Goal: Task Accomplishment & Management: Manage account settings

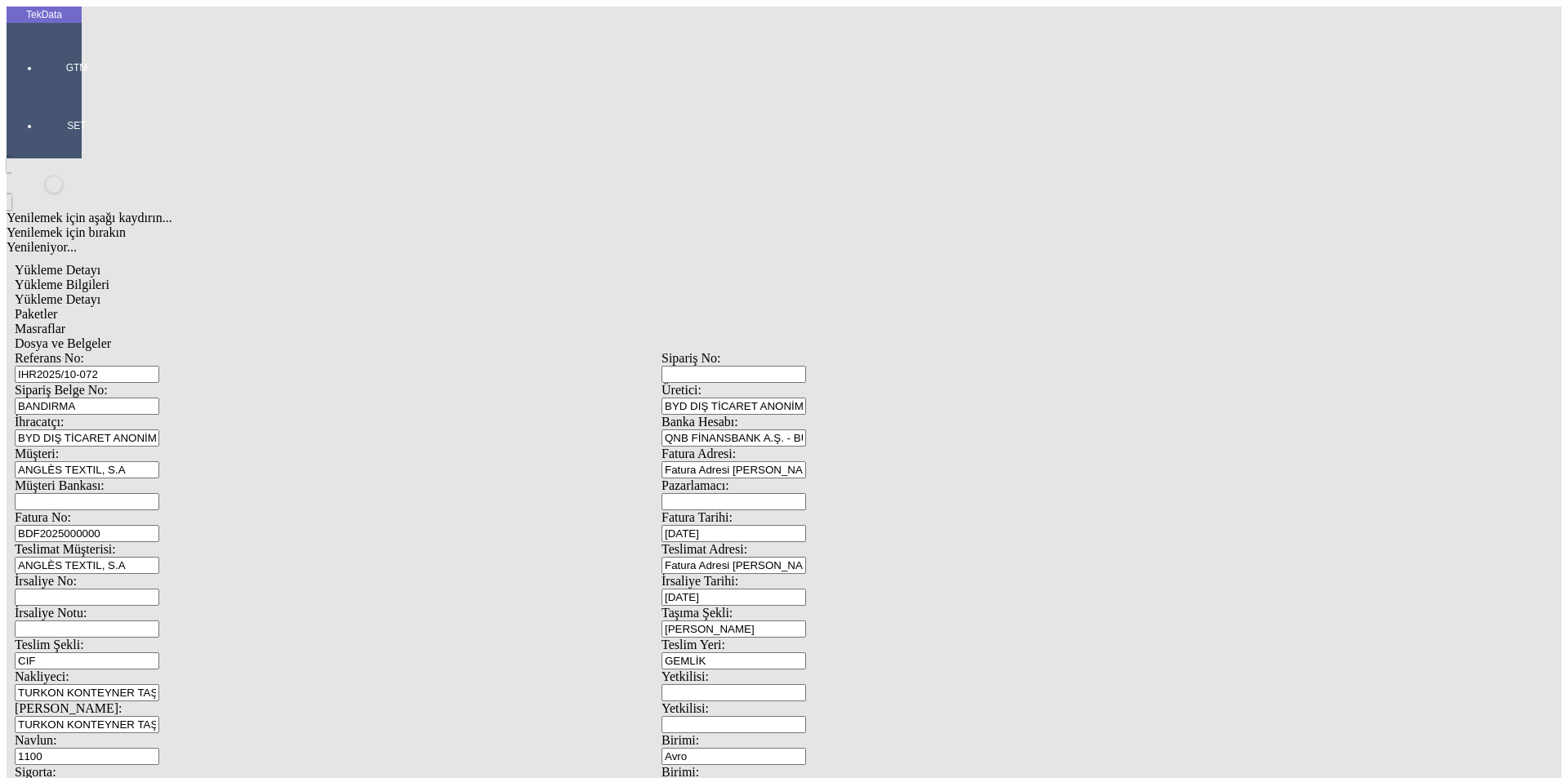
click at [109, 278] on span "Yükleme Bilgileri" at bounding box center [62, 284] width 95 height 14
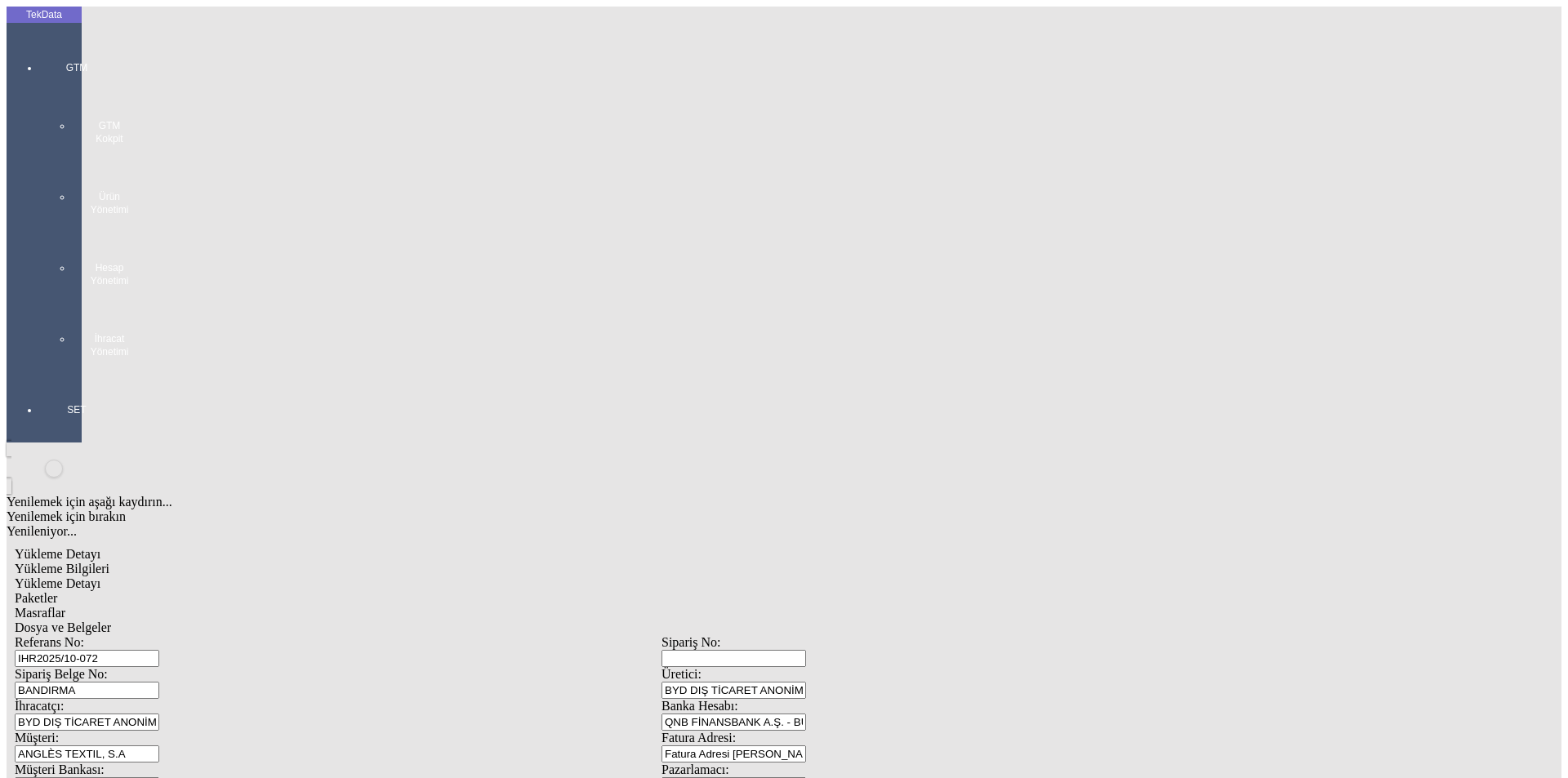
click at [39, 47] on div "GTM GTM Kokpit Ürün Yönetimi Hesap Yönetimi İhracat Yönetimi" at bounding box center [77, 203] width 75 height 342
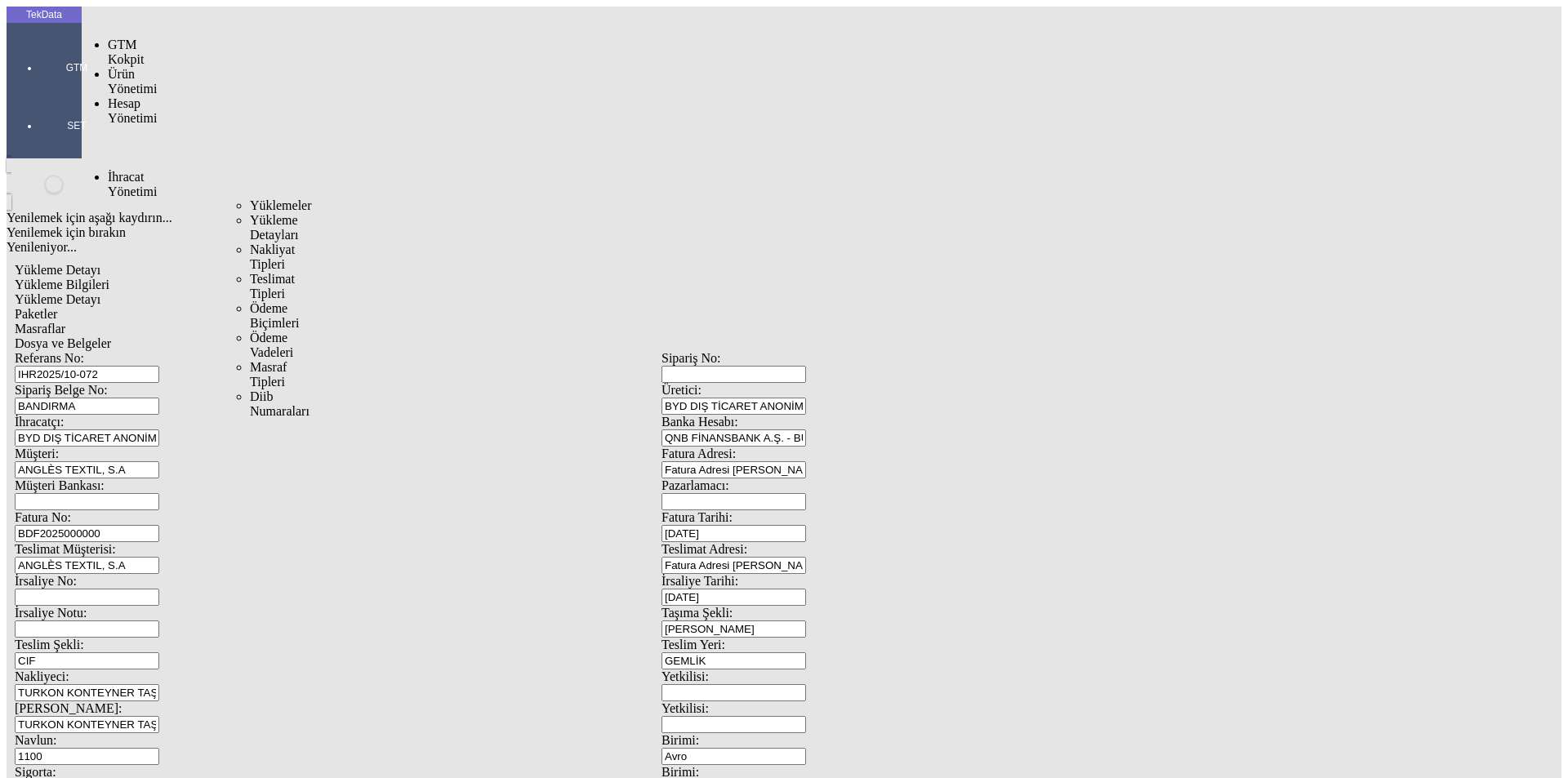
click at [111, 169] on span "İhracat Yönetimi" at bounding box center [132, 183] width 49 height 28
click at [250, 199] on span "Yüklemeler" at bounding box center [281, 205] width 62 height 14
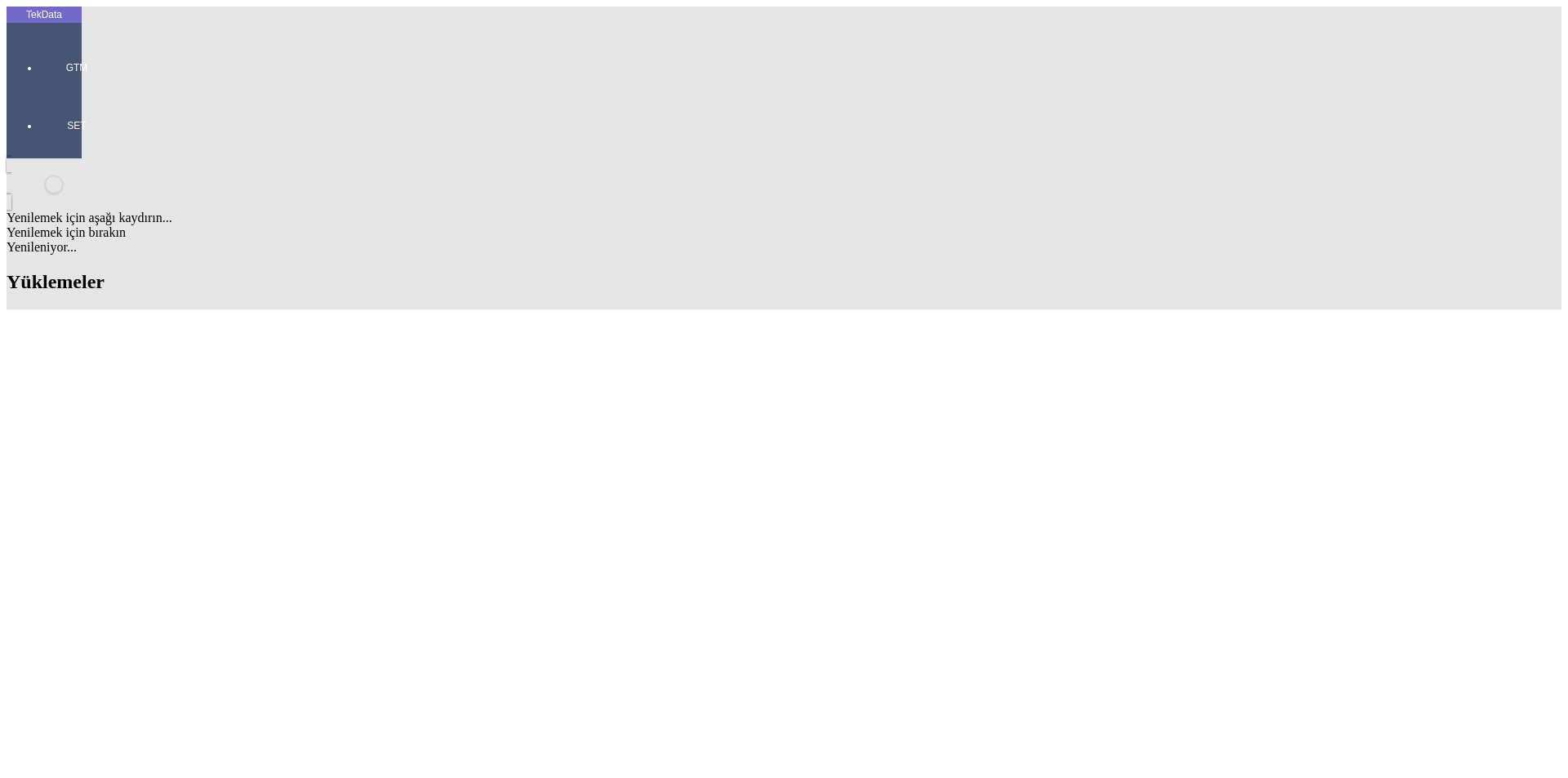
type input "[PERSON_NAME]"
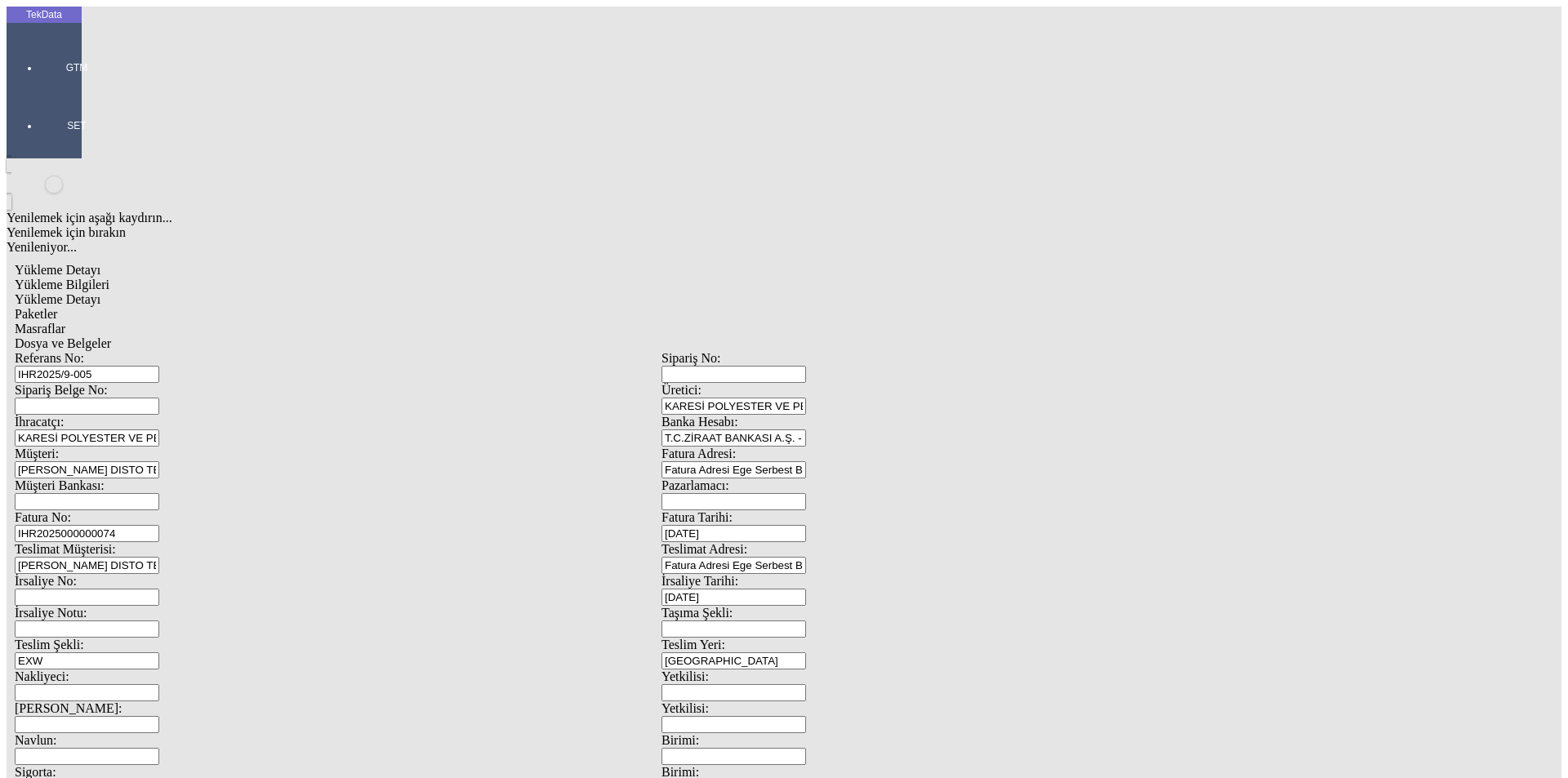
click at [300, 365] on div "IHR2025/9-005" at bounding box center [338, 374] width 647 height 17
click at [159, 365] on input "IHR2025/9-005" at bounding box center [87, 374] width 145 height 17
type input "IHR2025/10-074"
click at [159, 525] on input "IHR2025000000074" at bounding box center [87, 533] width 145 height 17
type input "IHR20250000000"
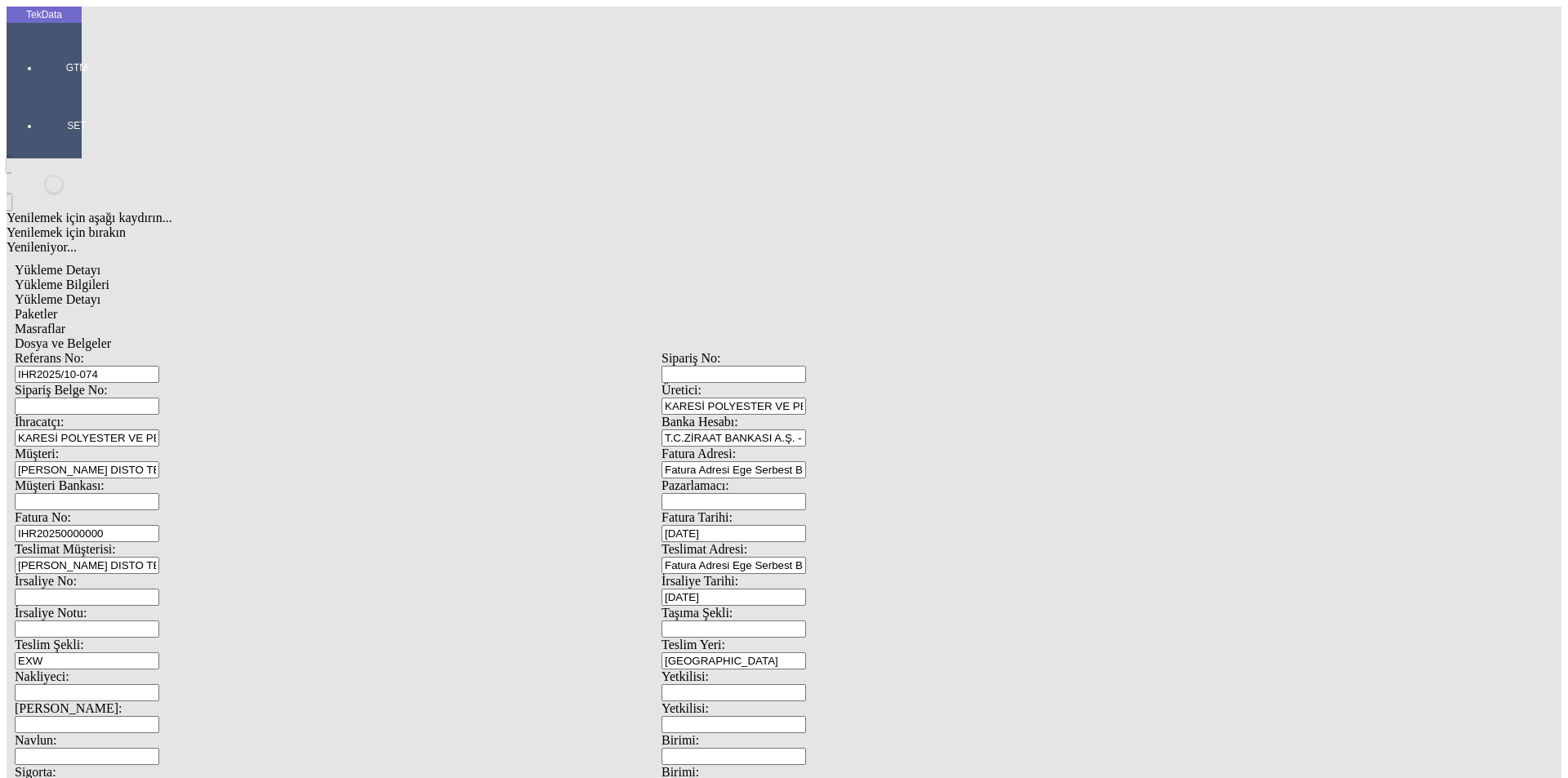
type input "[DATE]"
drag, startPoint x: 968, startPoint y: 334, endPoint x: 764, endPoint y: 329, distance: 204.1
click at [774, 574] on div "İrsaliye No: İrsaliye Tarihi: [DATE]" at bounding box center [661, 589] width 1293 height 32
type input "[DATE]"
drag, startPoint x: 342, startPoint y: 554, endPoint x: 74, endPoint y: 574, distance: 268.7
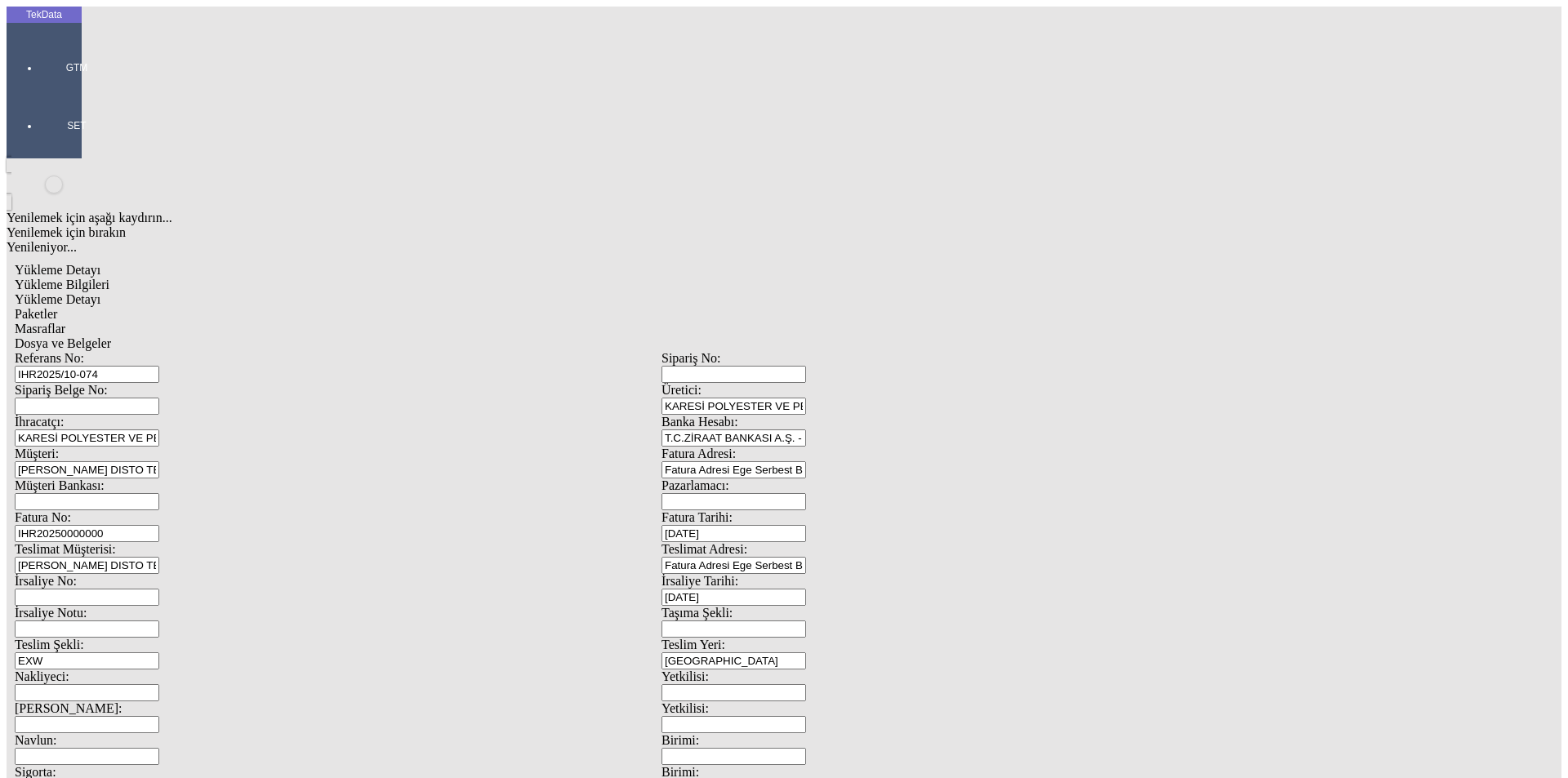
click at [84, 574] on div "Yükleme Detayı Yükleme Bilgileri Yükleme Detayı Paketler Masraflar Dosya ve Bel…" at bounding box center [661, 726] width 1309 height 942
type input "[DATE]"
drag, startPoint x: 263, startPoint y: 695, endPoint x: 129, endPoint y: 703, distance: 134.2
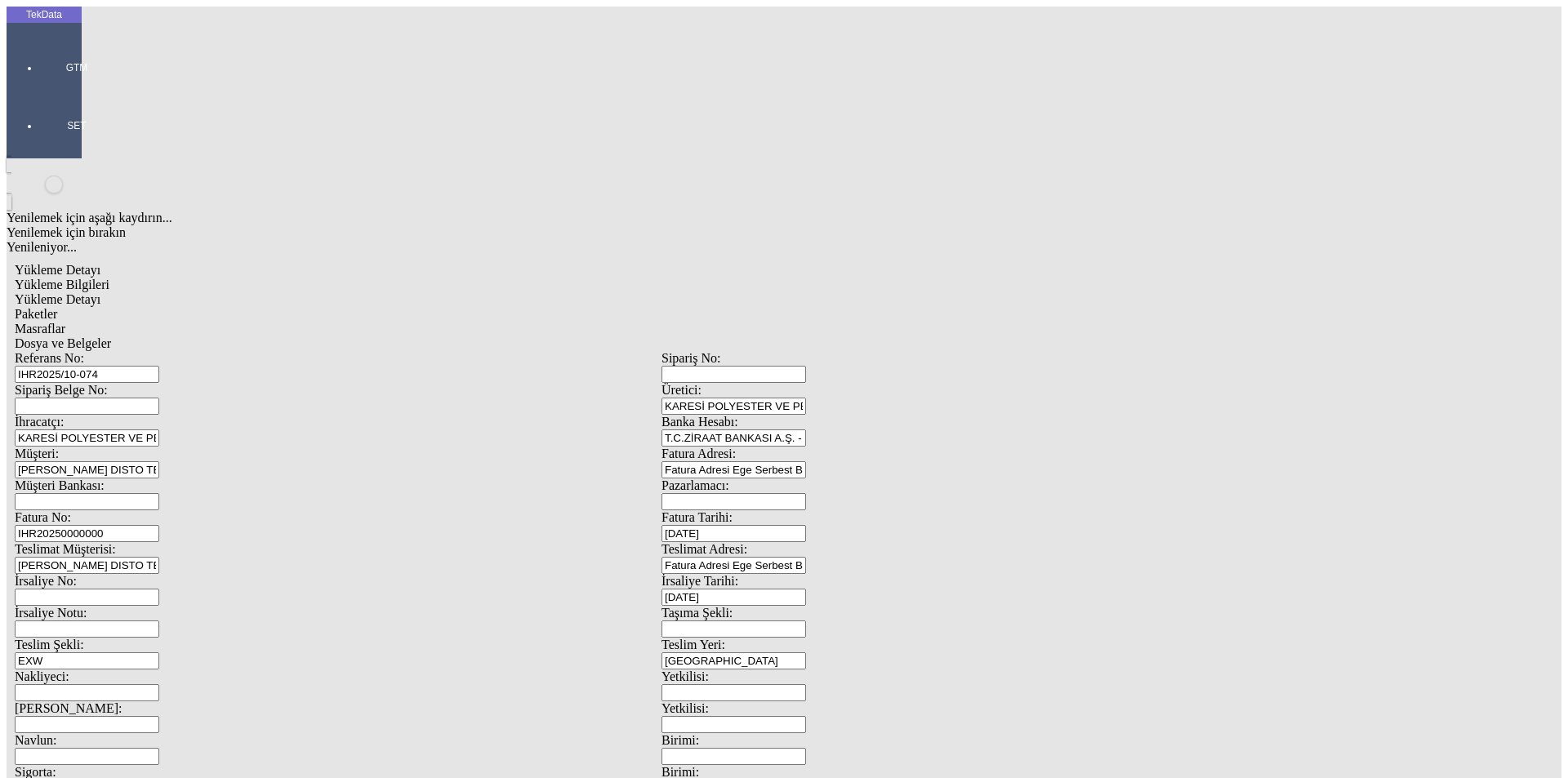
type input "[DATE]"
drag, startPoint x: 284, startPoint y: 625, endPoint x: 148, endPoint y: 631, distance: 136.1
type input "1661.81"
type input "1554.6"
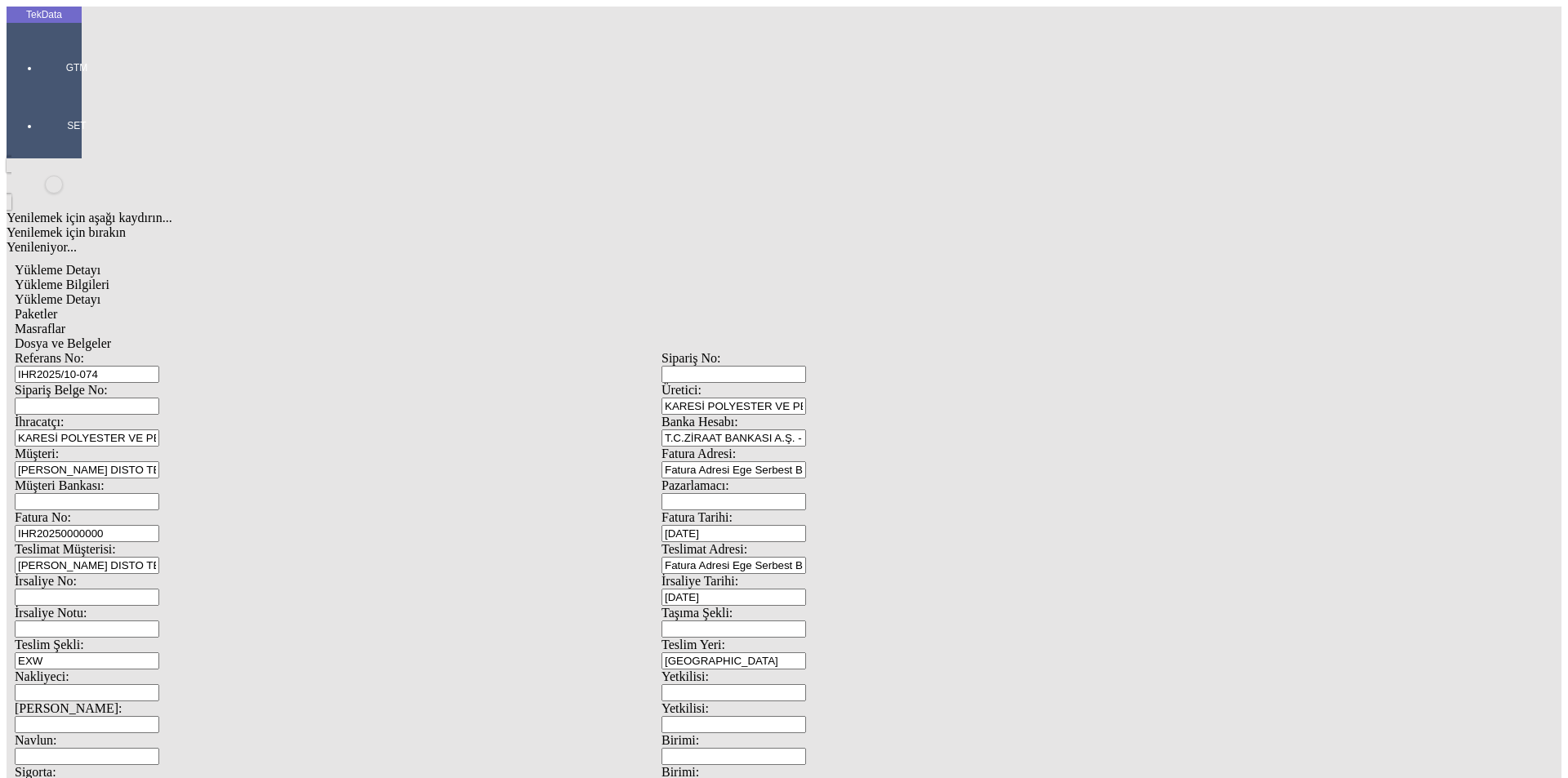
click at [274, 292] on div "Yükleme Detayı" at bounding box center [661, 300] width 1293 height 15
click at [847, 399] on div "Hayır" at bounding box center [798, 392] width 236 height 15
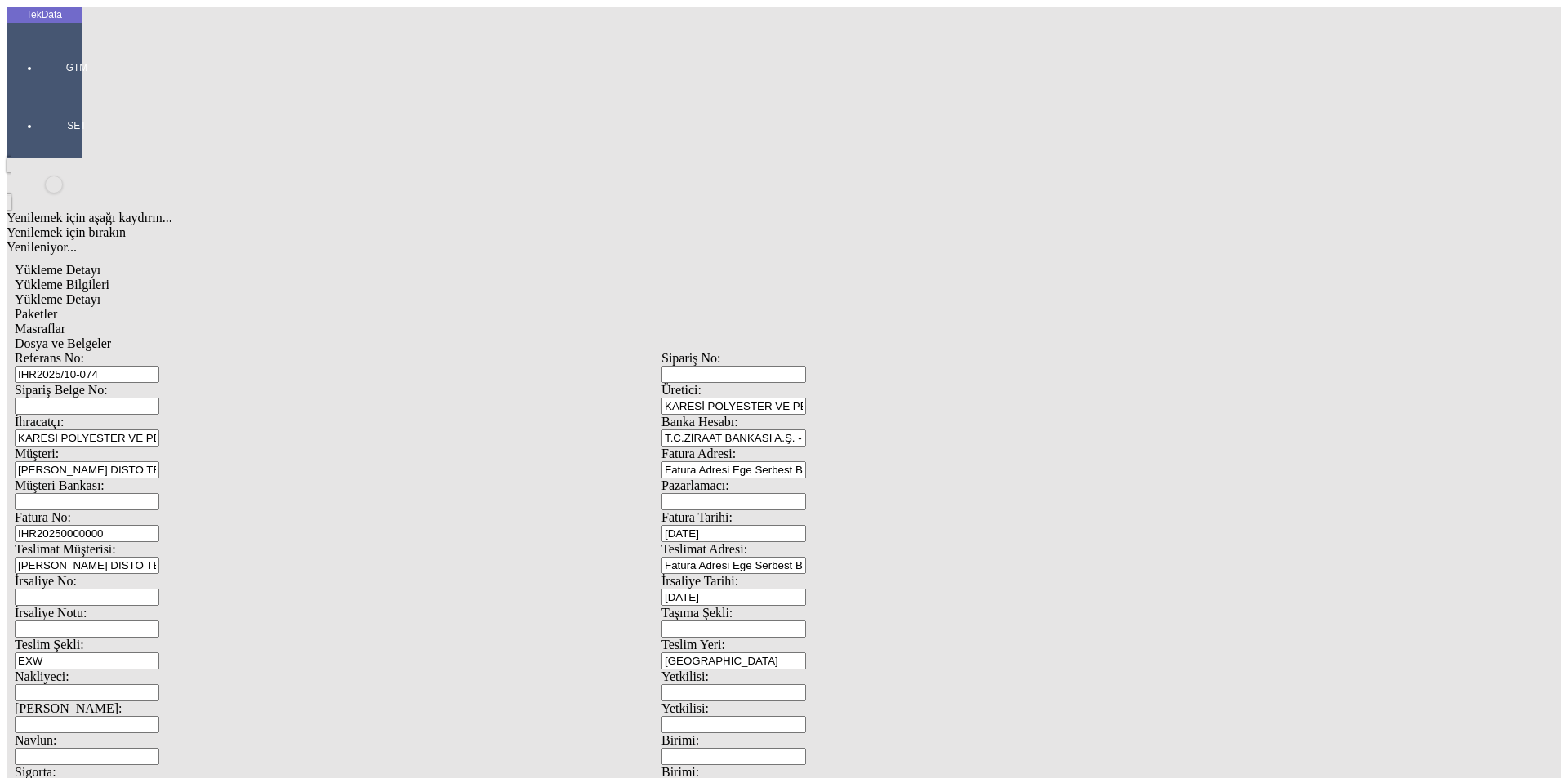
click at [704, 384] on span "Evet" at bounding box center [692, 376] width 24 height 14
drag, startPoint x: 270, startPoint y: 249, endPoint x: 138, endPoint y: 248, distance: 132.0
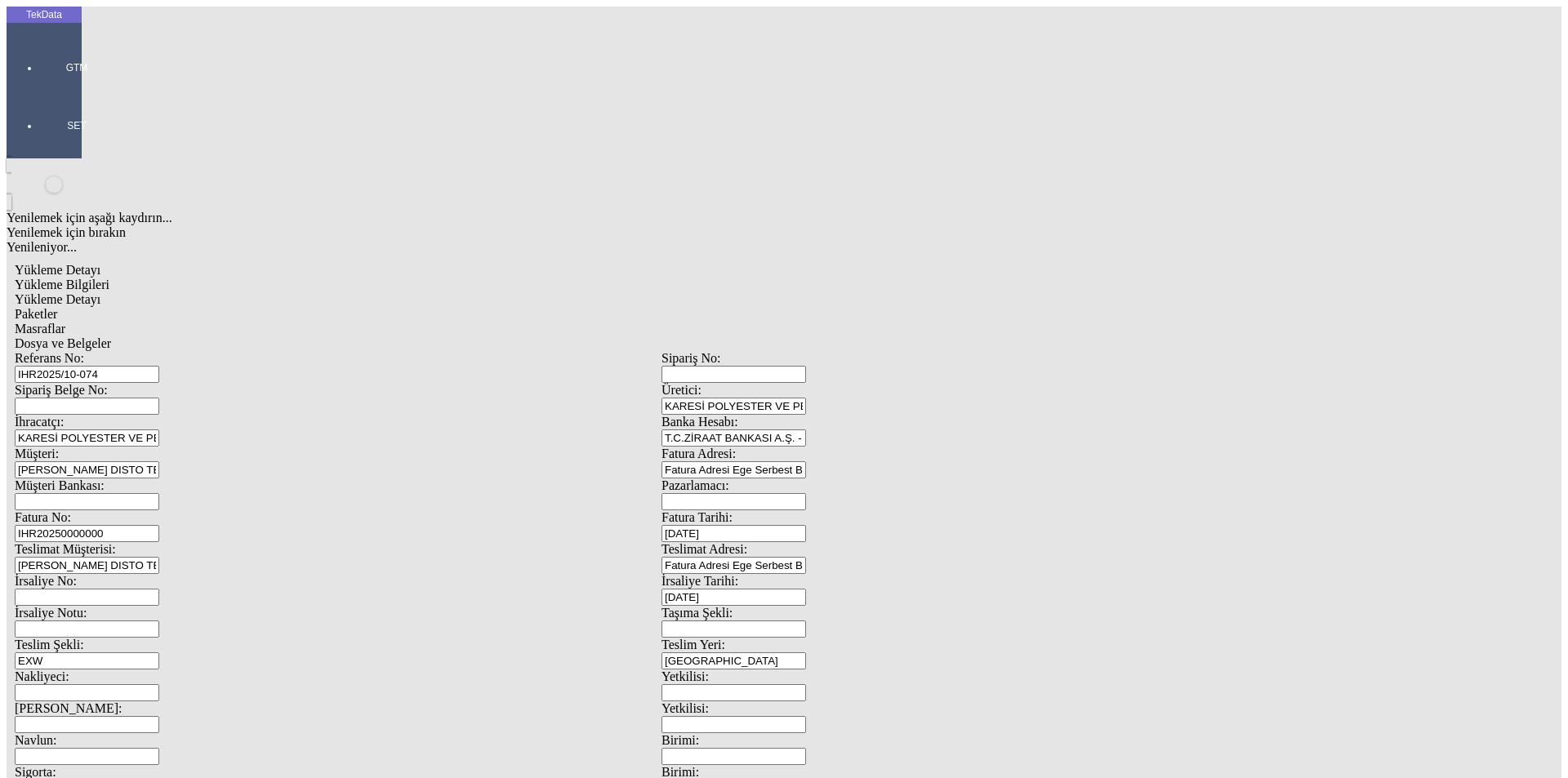
type input "1661.81"
drag, startPoint x: 874, startPoint y: 299, endPoint x: 847, endPoint y: 302, distance: 27.2
type input "1661.81"
drag, startPoint x: 122, startPoint y: 343, endPoint x: 51, endPoint y: 350, distance: 71.3
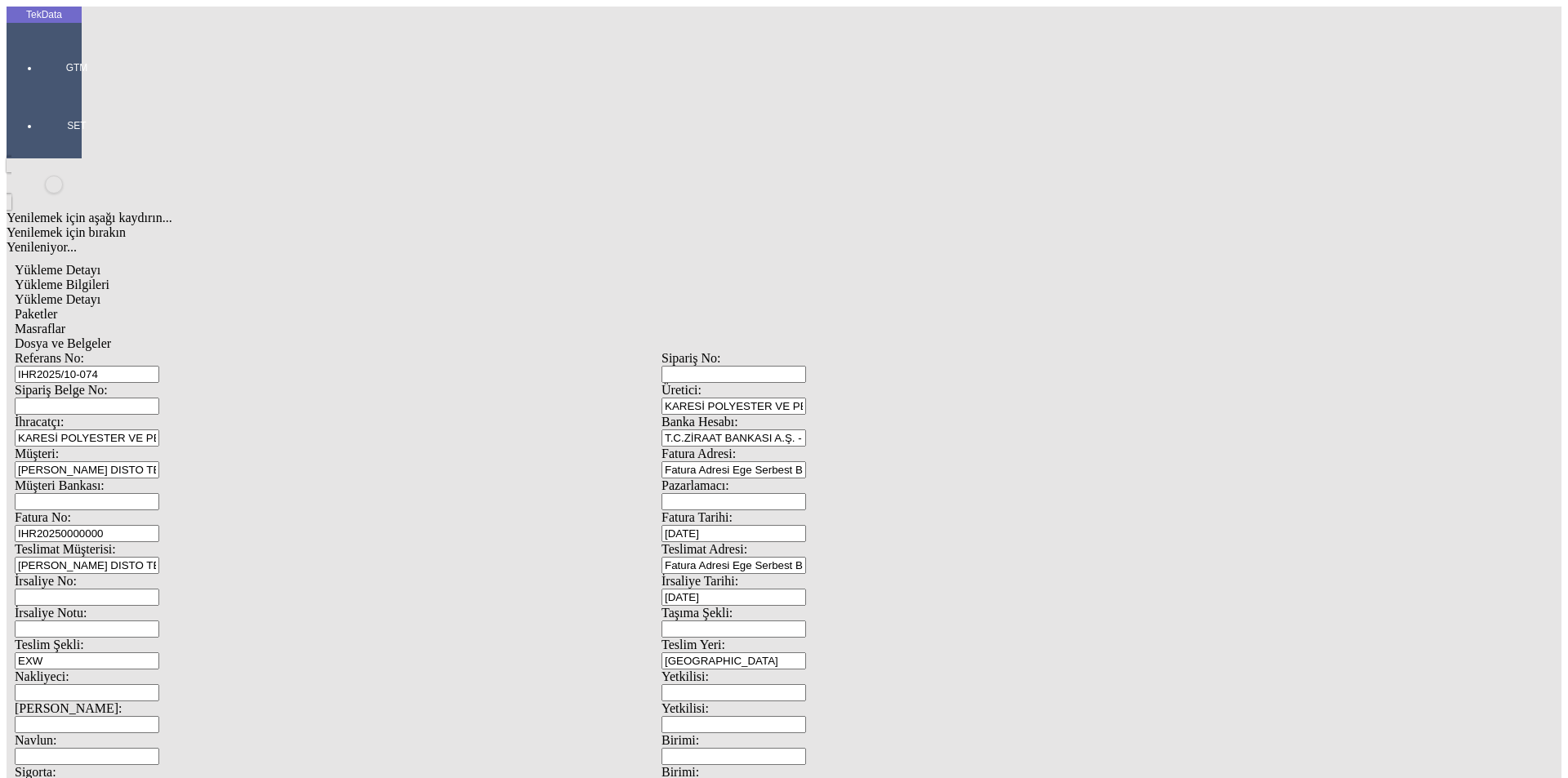
type input "1554.6"
click at [406, 307] on div "Paketler" at bounding box center [661, 314] width 1293 height 15
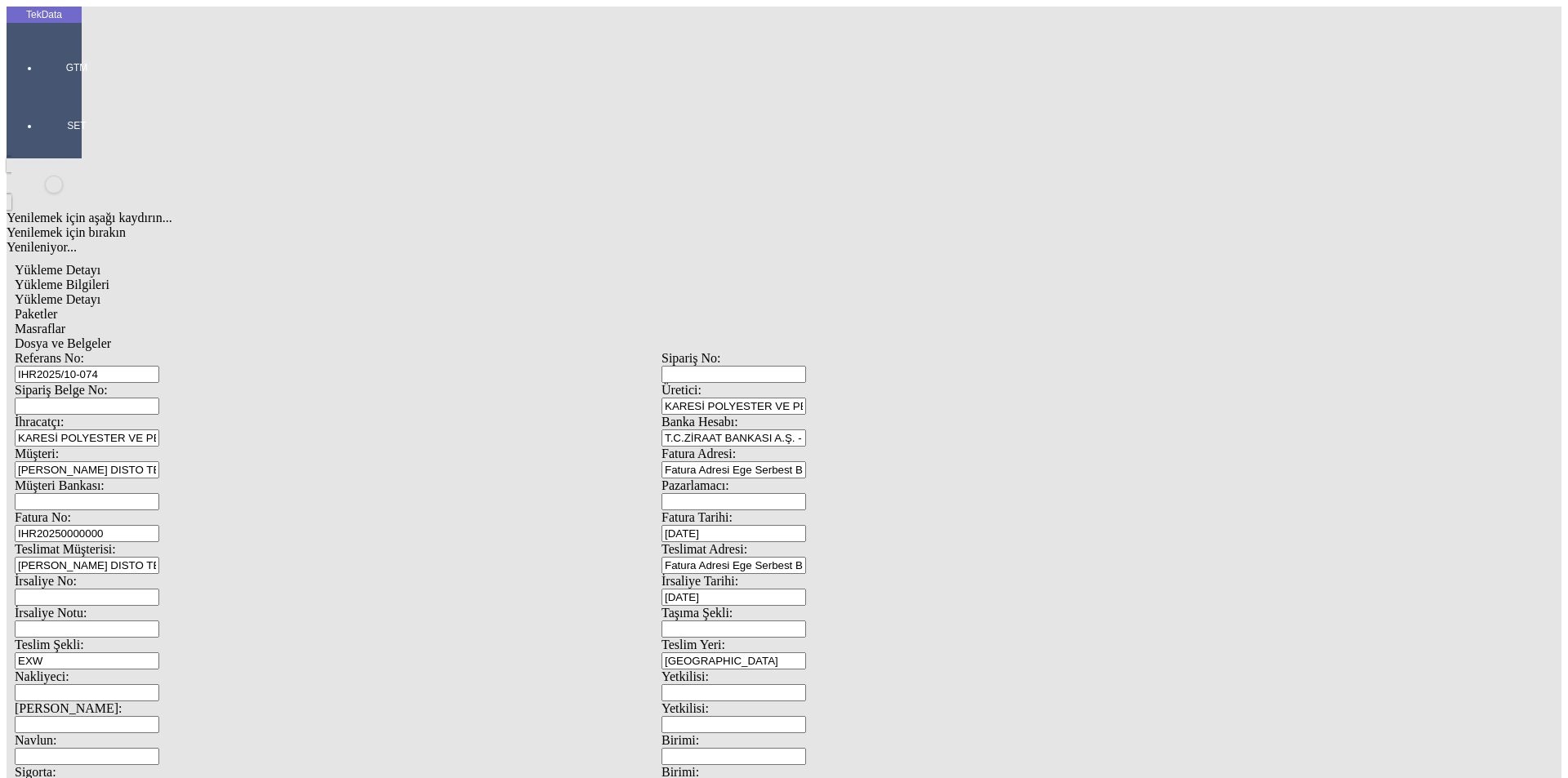
drag, startPoint x: 923, startPoint y: 170, endPoint x: 787, endPoint y: 183, distance: 136.6
type input "81"
click at [66, 322] on span "Masraflar" at bounding box center [40, 328] width 51 height 14
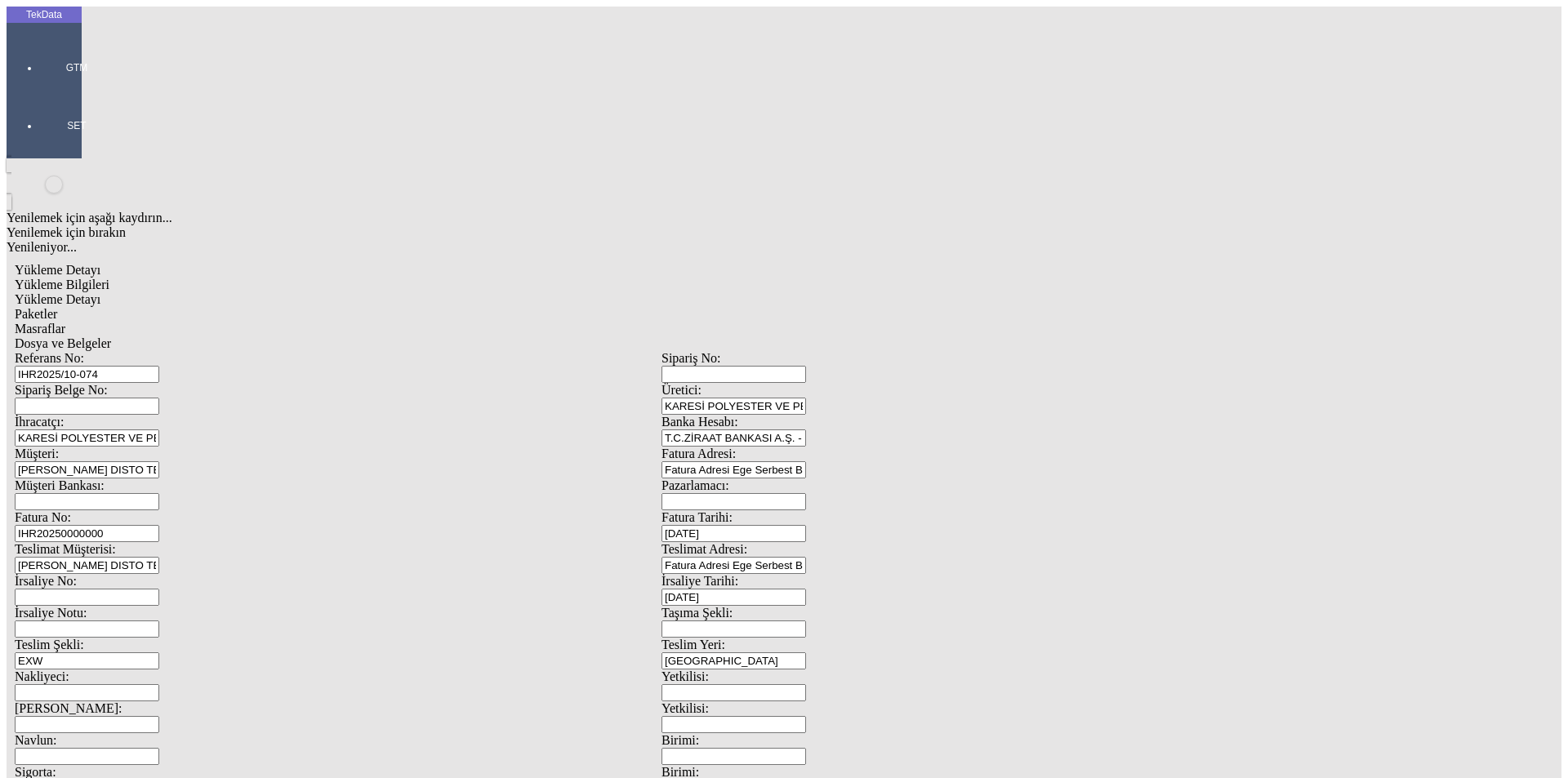
click at [111, 336] on span "Dosya ve Belgeler" at bounding box center [63, 343] width 97 height 14
click at [109, 278] on span "Yükleme Bilgileri" at bounding box center [62, 284] width 95 height 14
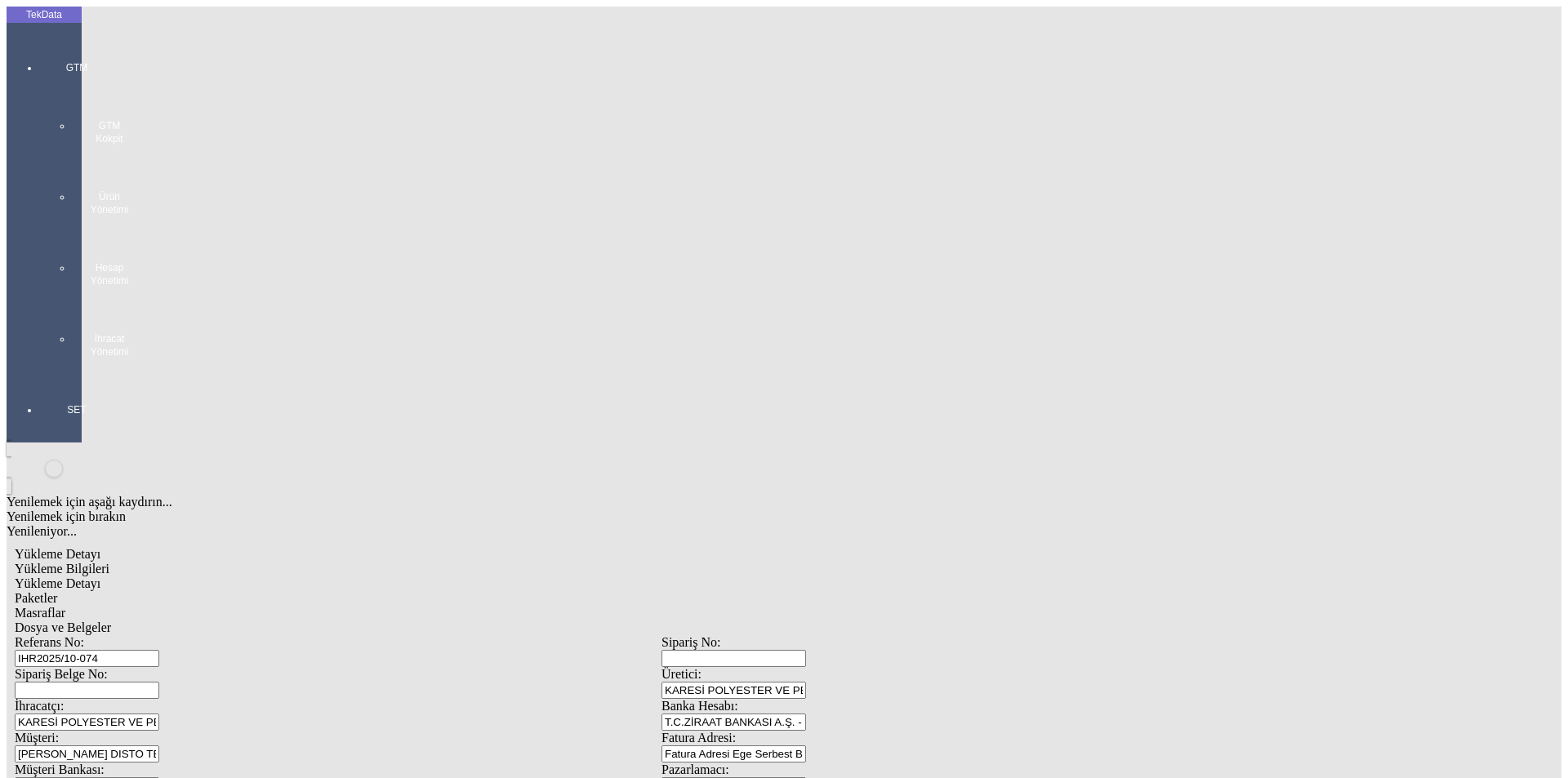
click at [43, 56] on div "GTM GTM Kokpit Ürün Yönetimi Hesap Yönetimi İhracat Yönetimi" at bounding box center [77, 203] width 75 height 342
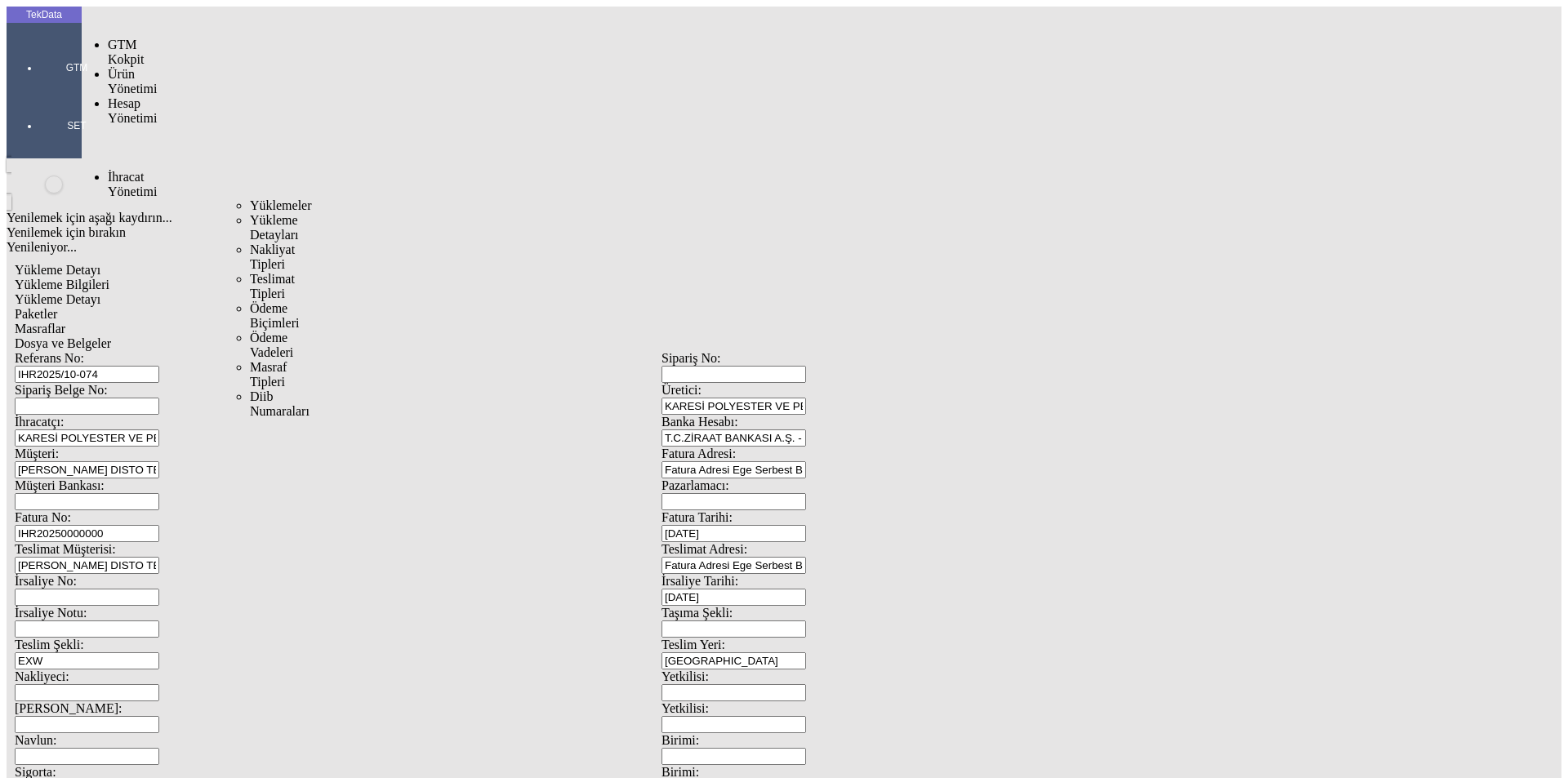
click at [112, 169] on span "İhracat Yönetimi" at bounding box center [132, 183] width 49 height 28
click at [250, 199] on span "Yüklemeler" at bounding box center [281, 205] width 62 height 14
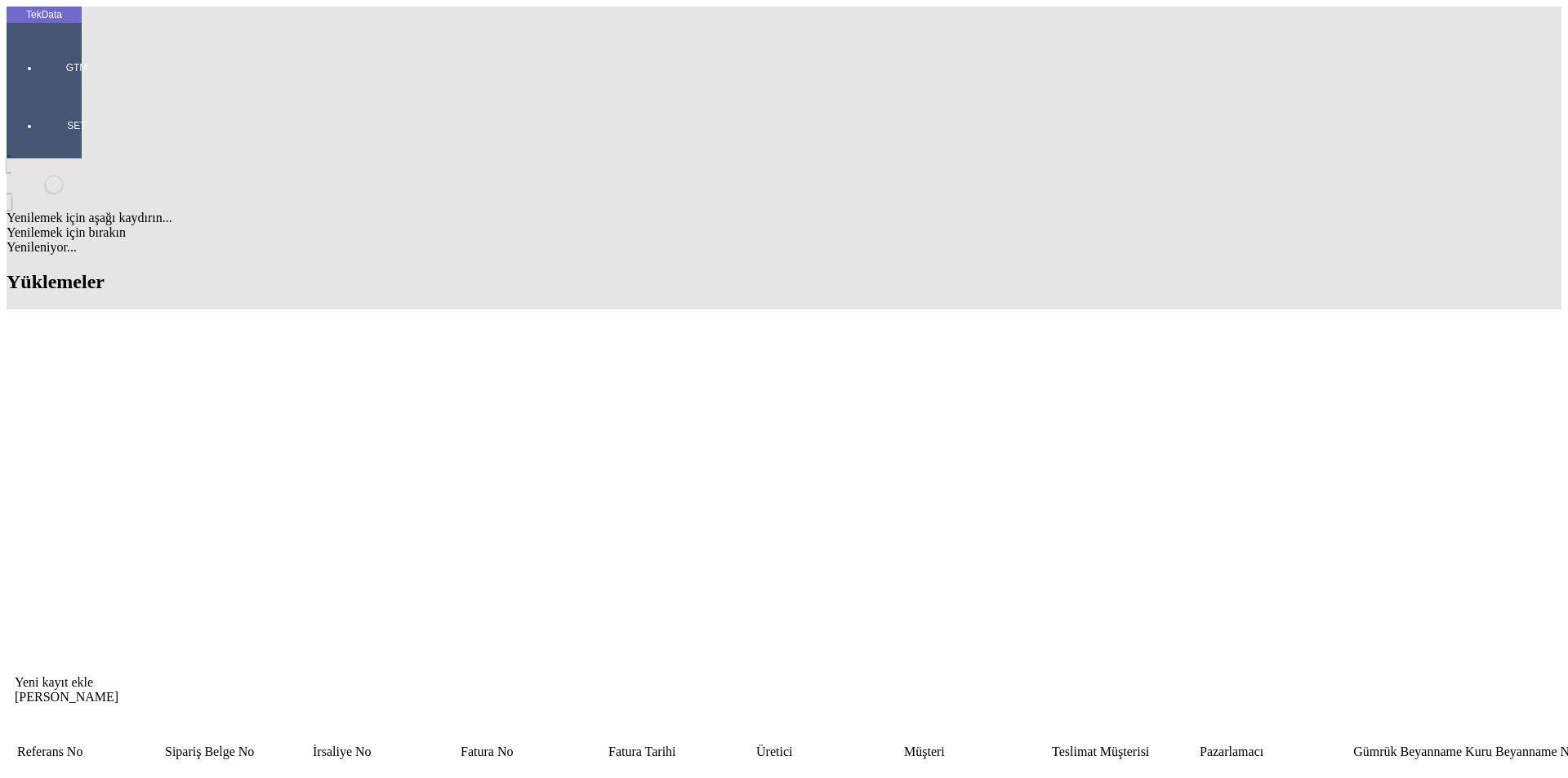
drag, startPoint x: 152, startPoint y: 241, endPoint x: 87, endPoint y: 241, distance: 65.0
copy td "IHR2025/9-005"
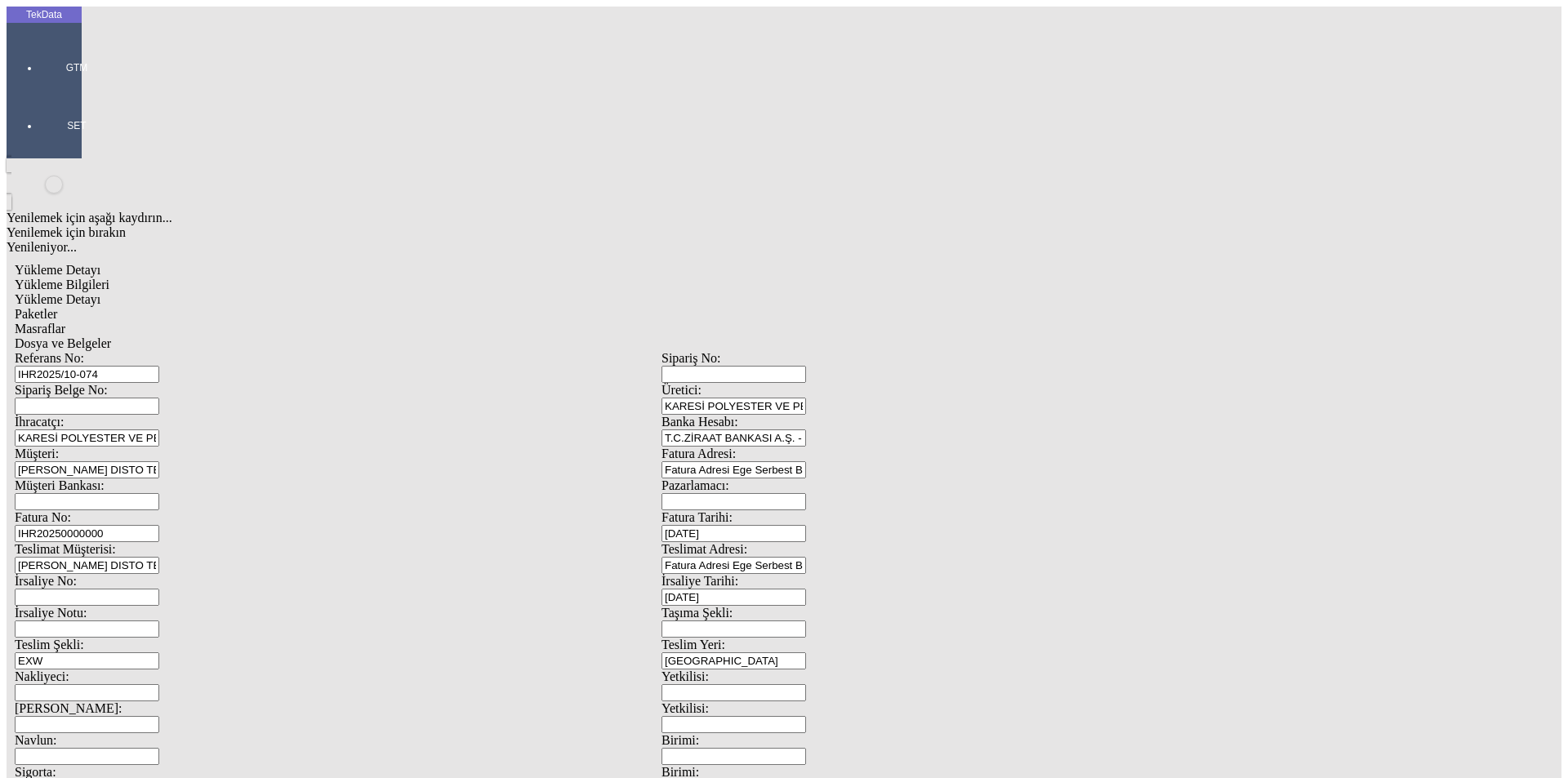
click at [159, 365] on input "IHR2025/10-074" at bounding box center [87, 374] width 145 height 17
drag, startPoint x: 309, startPoint y: 114, endPoint x: 155, endPoint y: 112, distance: 154.0
click at [155, 351] on div "Referans No: IHR2025/10-074" at bounding box center [338, 366] width 647 height 32
